Goal: Navigation & Orientation: Understand site structure

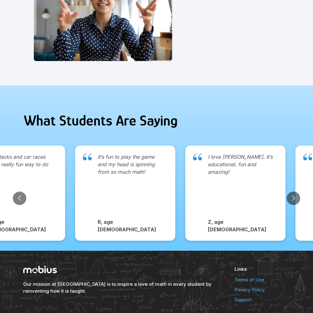
scroll to position [643, 0]
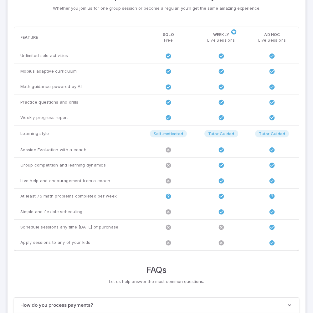
scroll to position [480, 0]
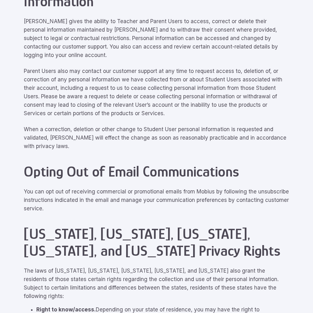
scroll to position [2817, 0]
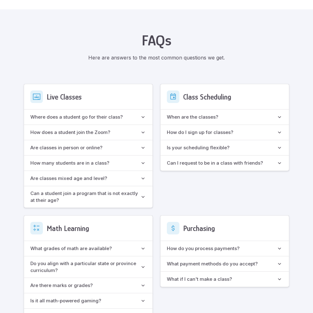
scroll to position [556, 0]
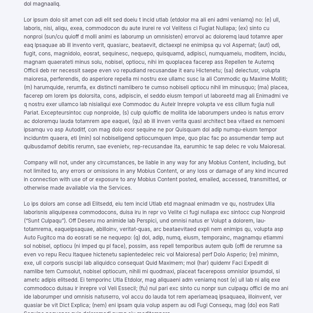
scroll to position [2817, 0]
